Goal: Task Accomplishment & Management: Manage account settings

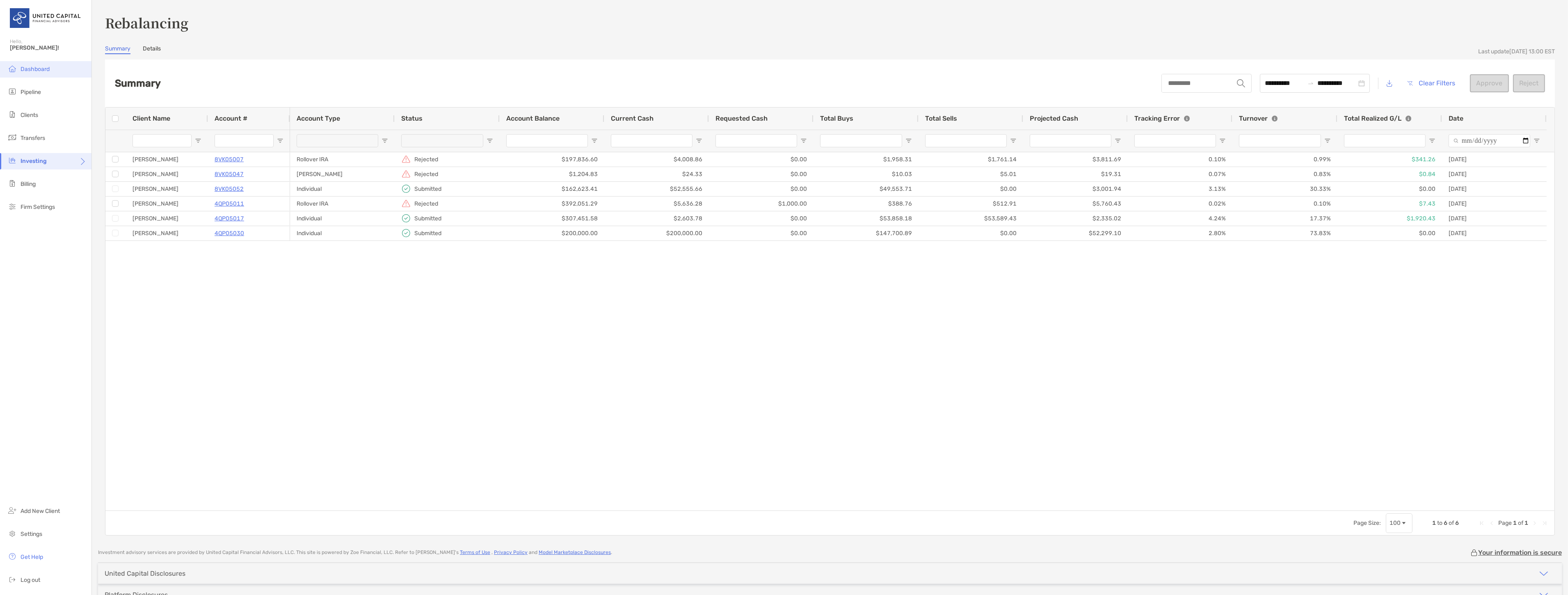
click at [40, 66] on span "Dashboard" at bounding box center [35, 69] width 29 height 7
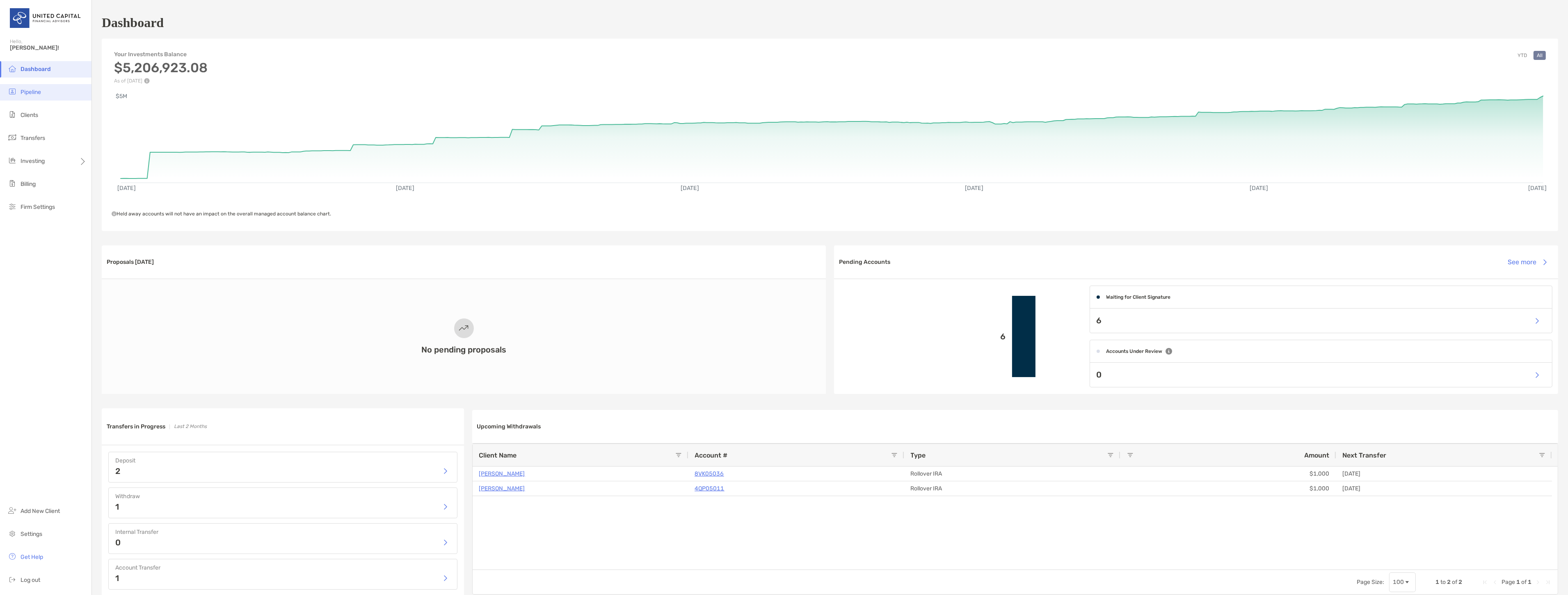
click at [33, 91] on span "Pipeline" at bounding box center [31, 92] width 21 height 7
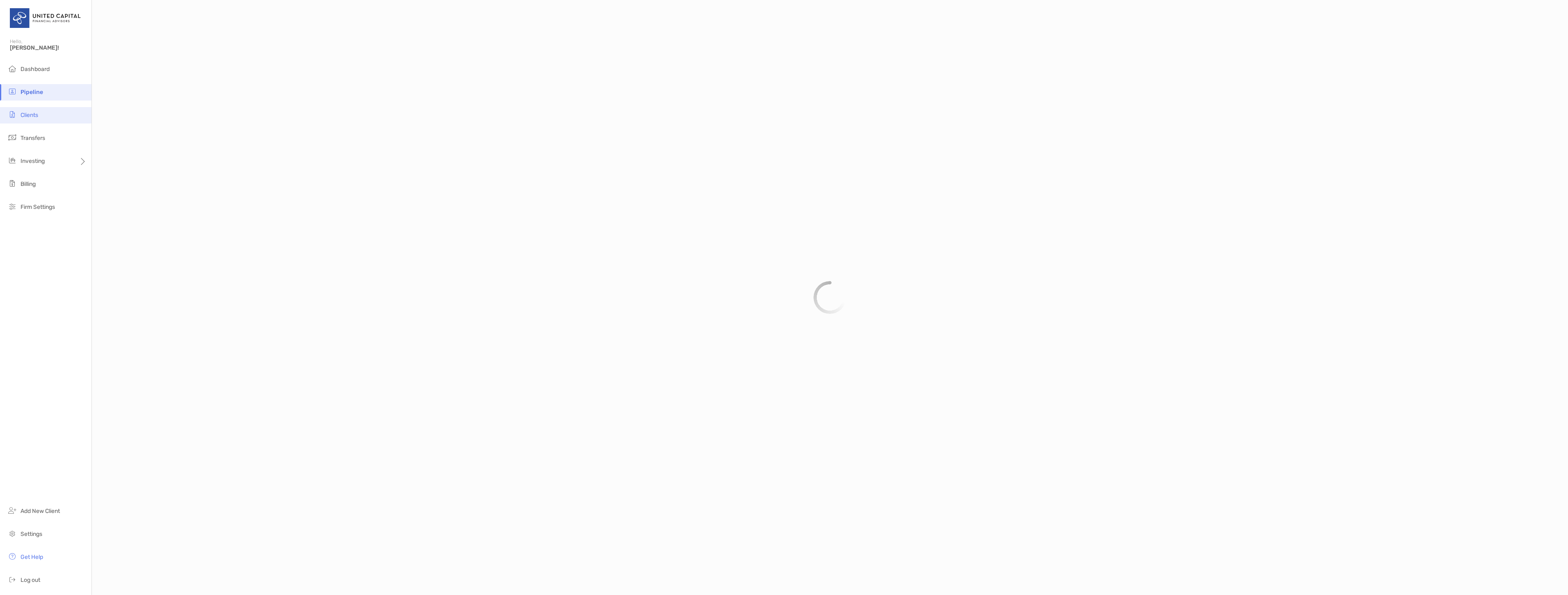
click at [30, 120] on li "Clients" at bounding box center [46, 115] width 91 height 16
type input "**********"
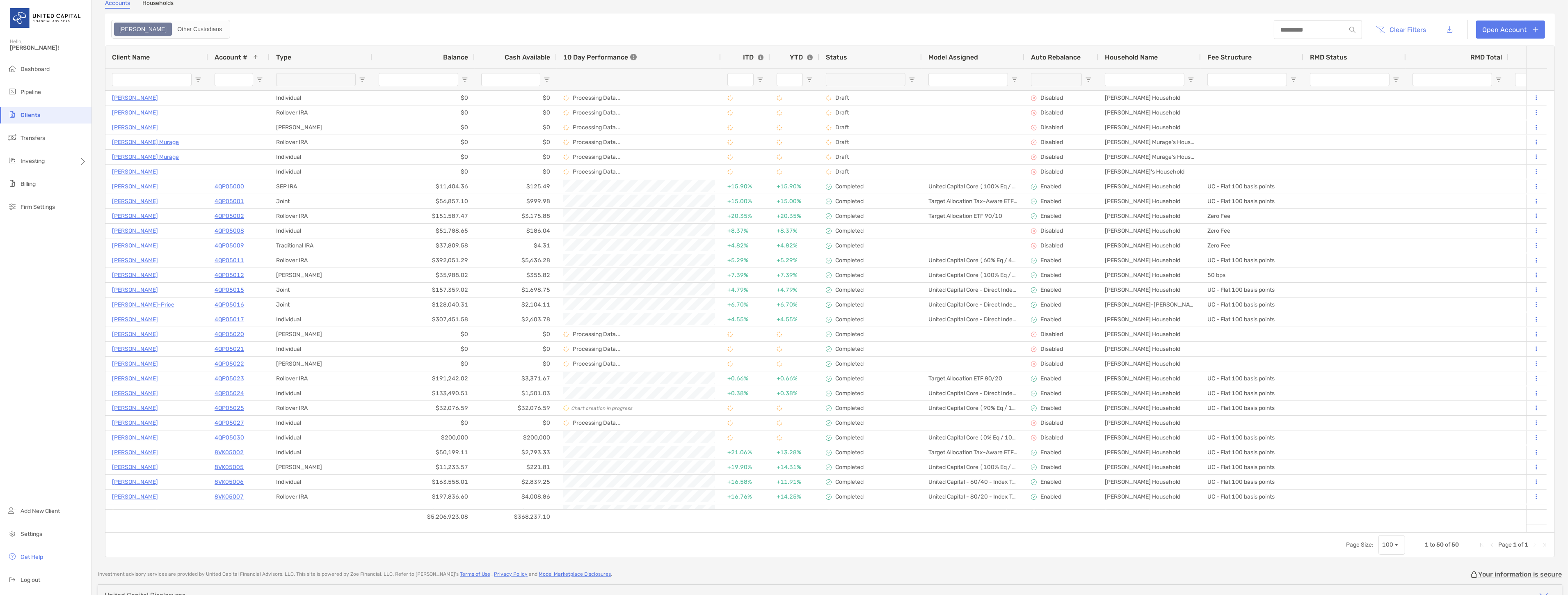
click at [180, 58] on div "Client Name" at bounding box center [156, 57] width 89 height 22
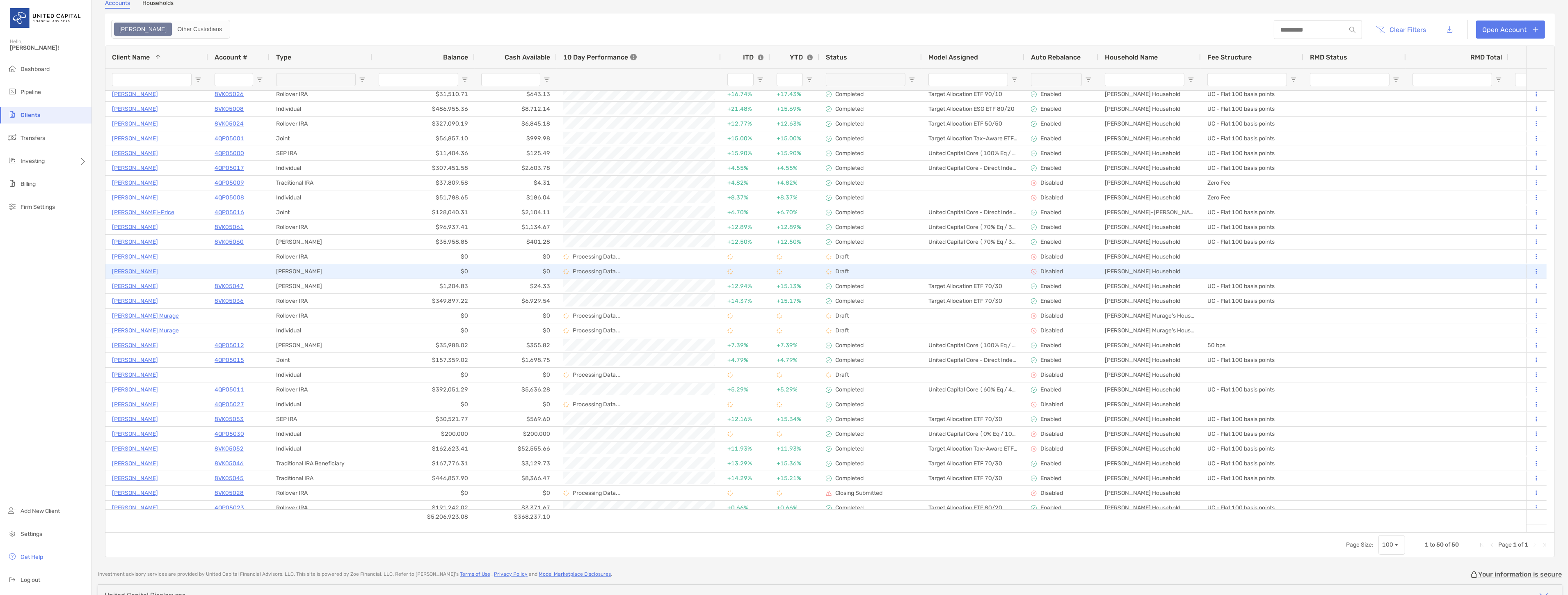
scroll to position [191, 0]
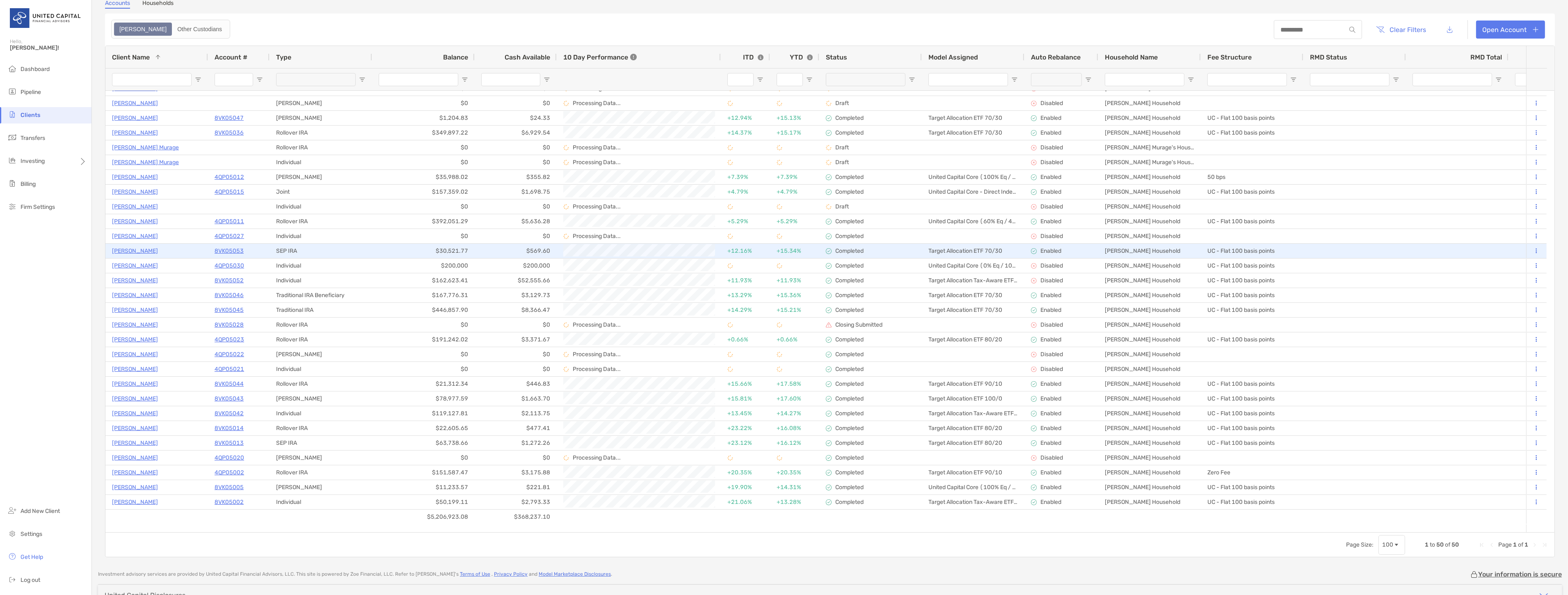
click at [135, 246] on p "[PERSON_NAME]" at bounding box center [135, 251] width 46 height 10
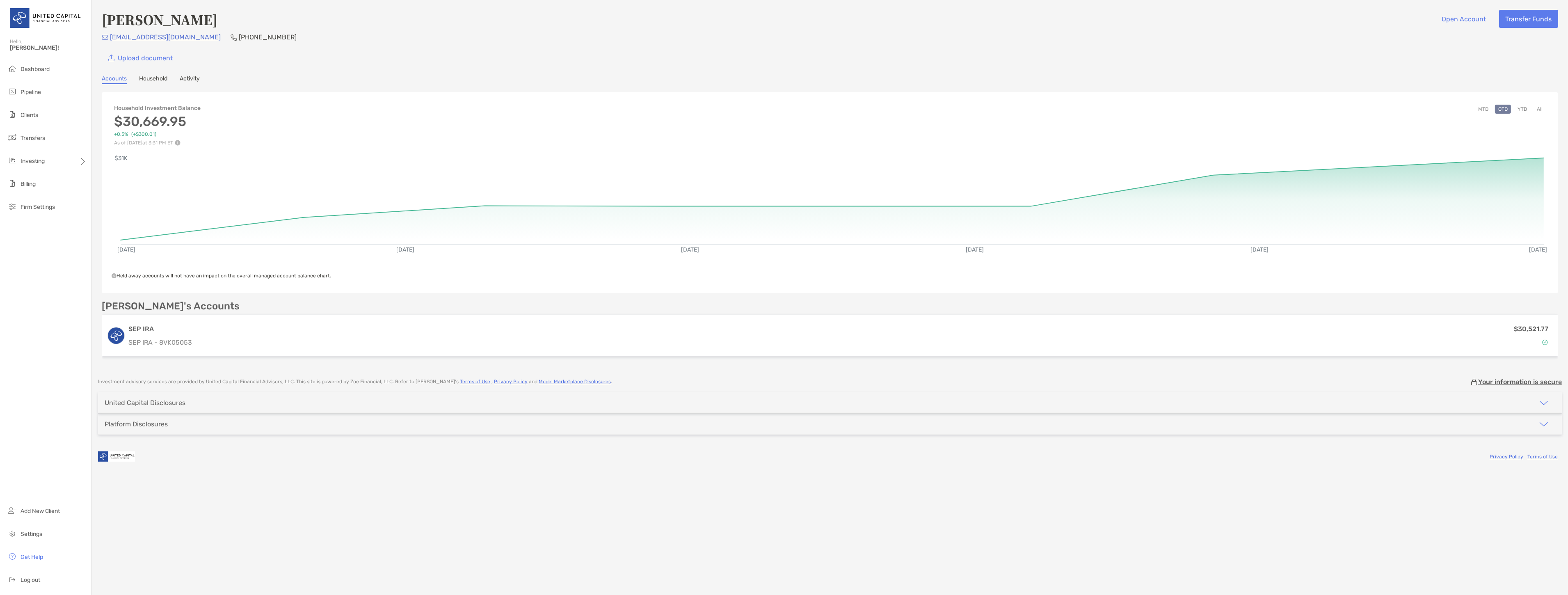
click at [155, 76] on link "Household" at bounding box center [153, 79] width 29 height 9
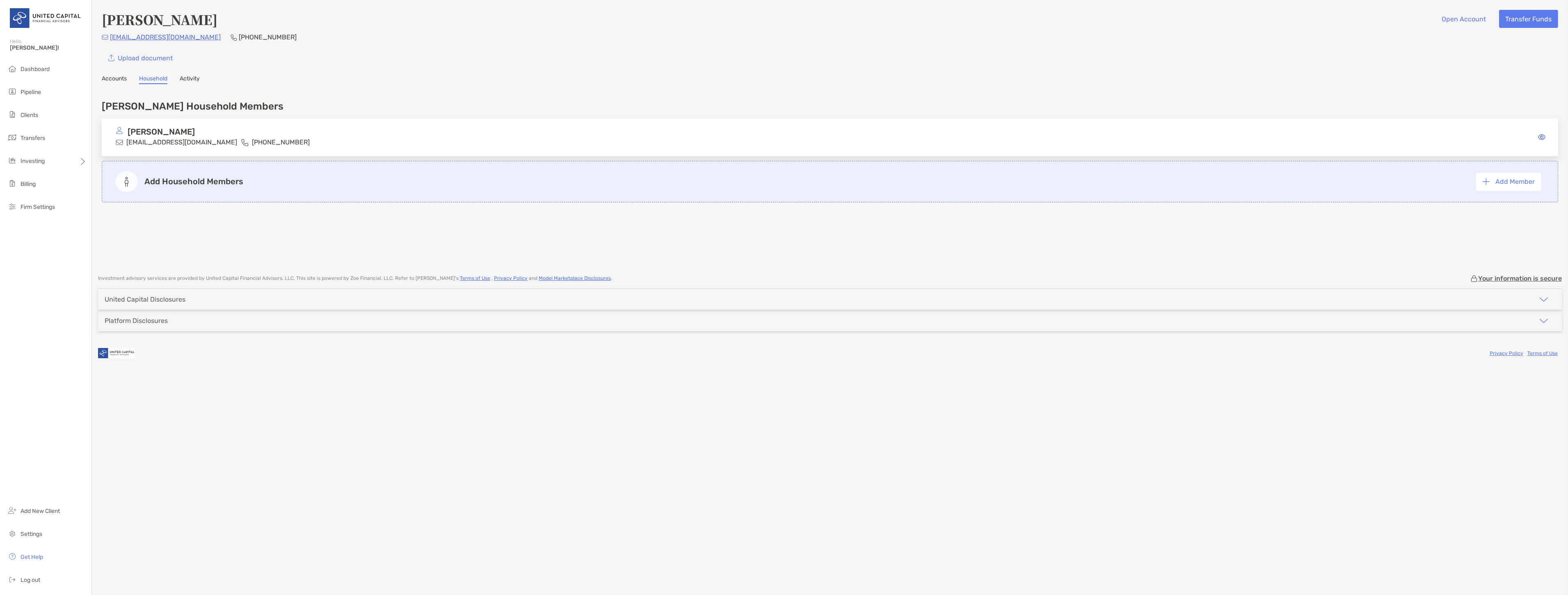
click at [206, 82] on div "Accounts Household Activity" at bounding box center [830, 79] width 1457 height 9
click at [170, 116] on div "Lawson's Household Members Lisa Lawson Lawsonlisa794@gmail.com (443) 286-8919 A…" at bounding box center [830, 149] width 1457 height 114
click at [173, 121] on div "Lisa Lawson Lawsonlisa794@gmail.com (443) 286-8919" at bounding box center [830, 138] width 1457 height 38
click at [429, 132] on div "Lisa Lawson Lawsonlisa794@gmail.com (443) 286-8919" at bounding box center [830, 138] width 1457 height 38
click at [1541, 136] on icon at bounding box center [1542, 137] width 7 height 7
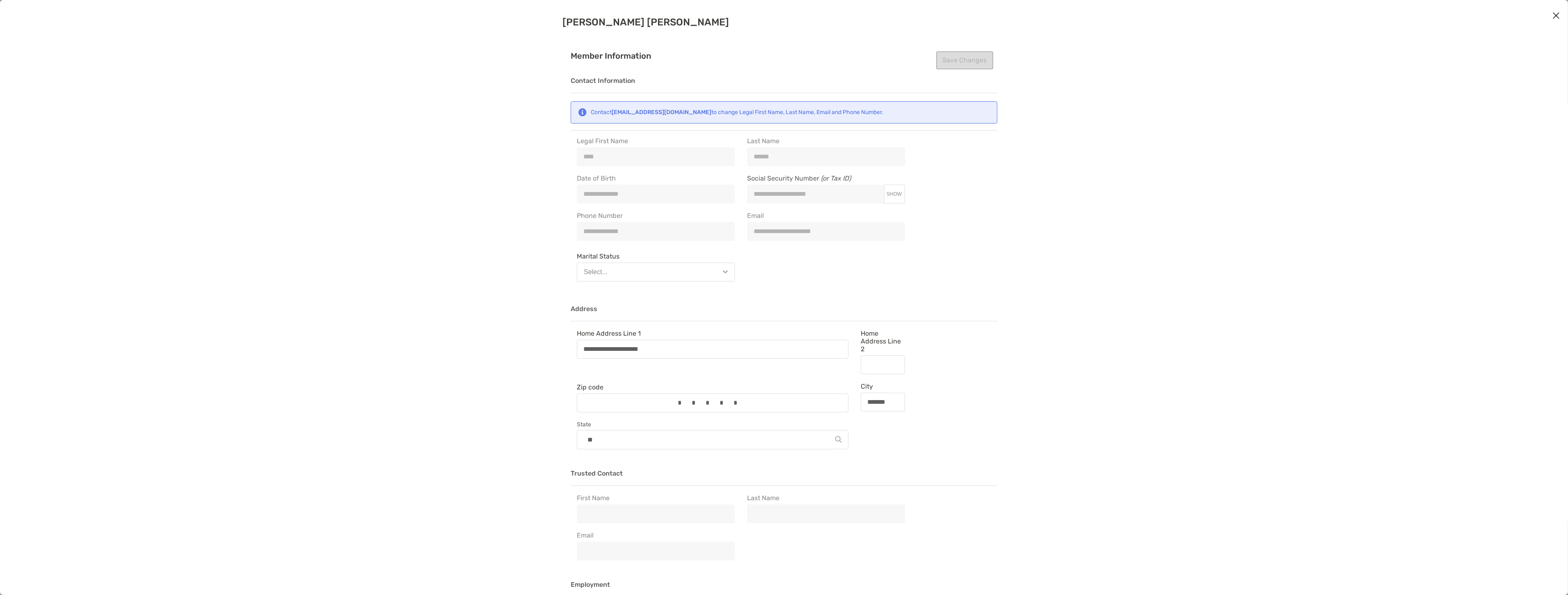
click at [633, 268] on button "Select..." at bounding box center [656, 272] width 158 height 19
click at [608, 299] on button "Single" at bounding box center [656, 292] width 157 height 21
click at [950, 62] on button "Save Changes" at bounding box center [965, 60] width 57 height 18
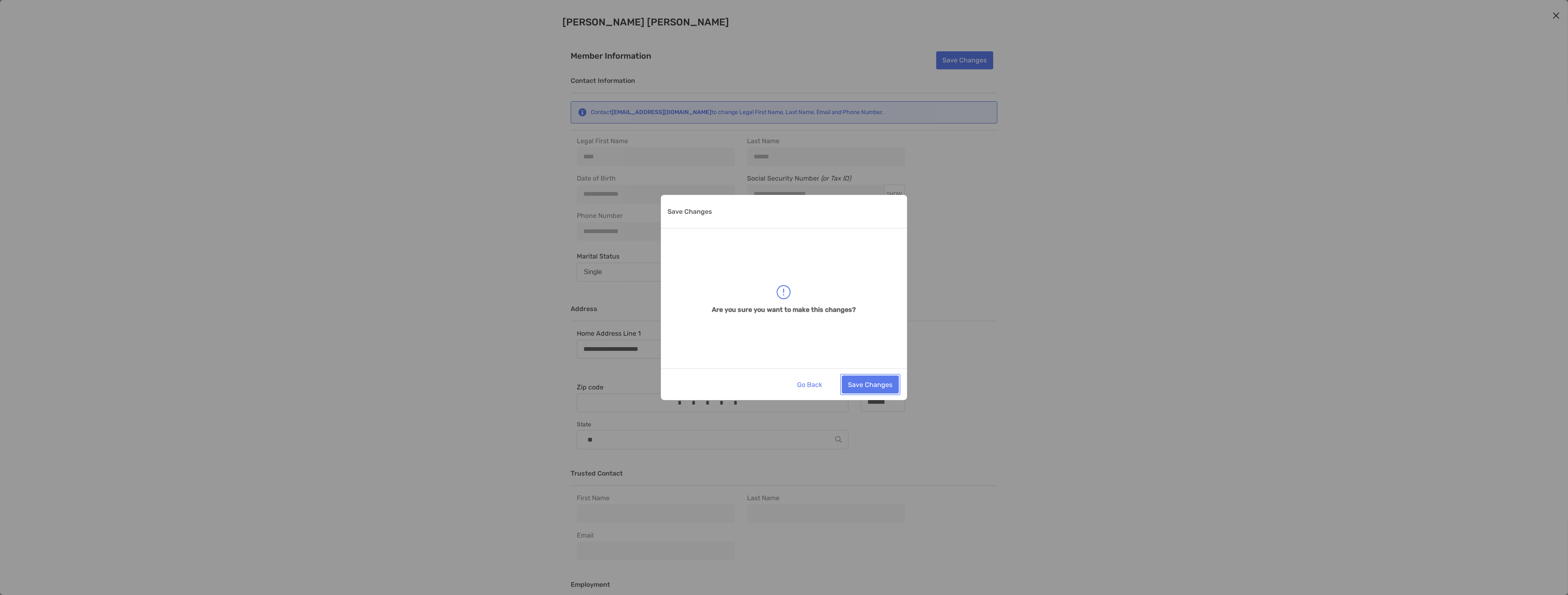
click at [883, 392] on button "Save Changes" at bounding box center [870, 385] width 57 height 18
type input "**********"
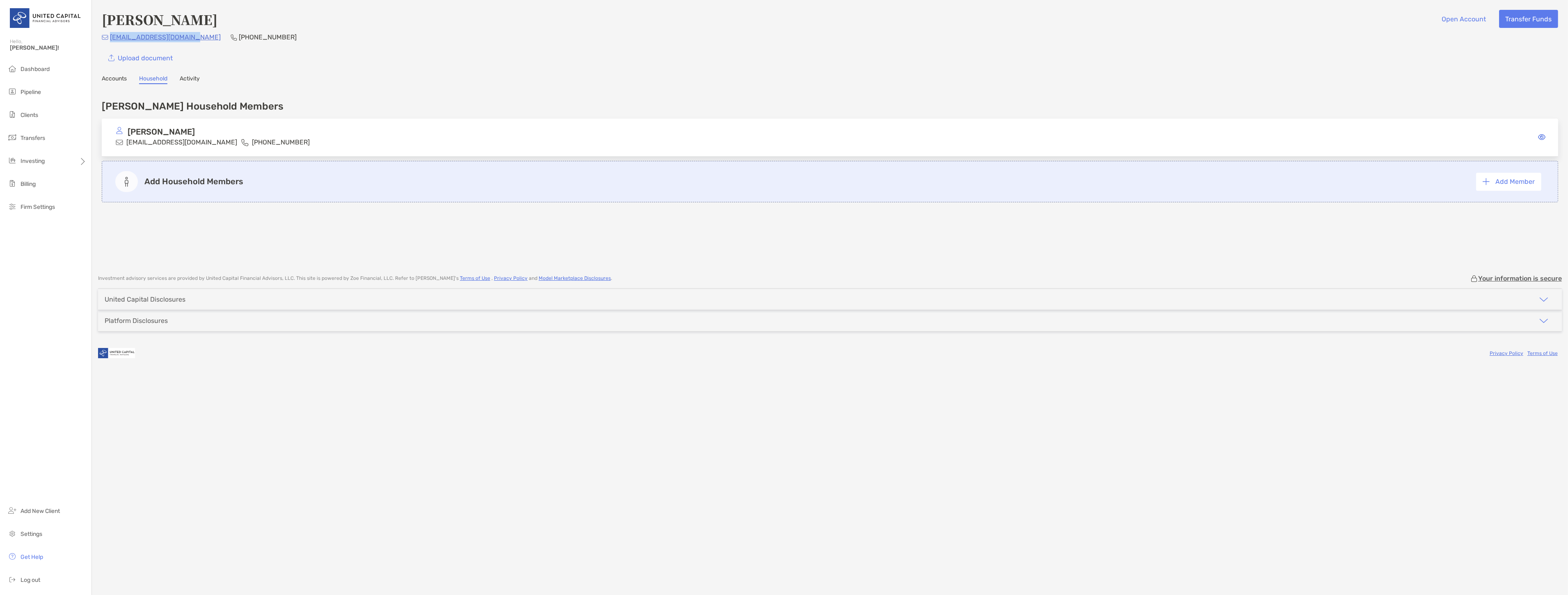
drag, startPoint x: 172, startPoint y: 40, endPoint x: 111, endPoint y: 41, distance: 61.0
click at [111, 41] on div "Lawsonlisa794@gmail.com (443) 286-8919" at bounding box center [830, 37] width 1457 height 10
copy p "[EMAIL_ADDRESS][DOMAIN_NAME]"
